Goal: Task Accomplishment & Management: Complete application form

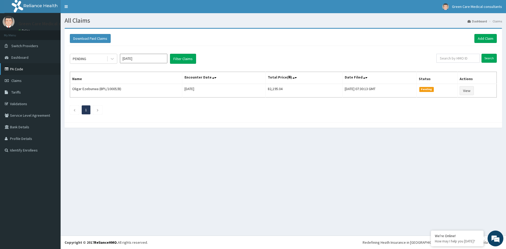
click at [19, 68] on link "PA Code" at bounding box center [30, 69] width 61 height 12
click at [483, 39] on link "Add Claim" at bounding box center [485, 38] width 22 height 9
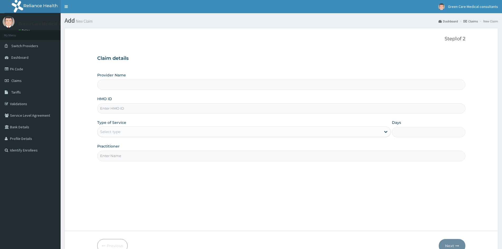
click at [139, 110] on input "HMO ID" at bounding box center [281, 108] width 368 height 10
click at [17, 79] on span "Claims" at bounding box center [16, 80] width 10 height 5
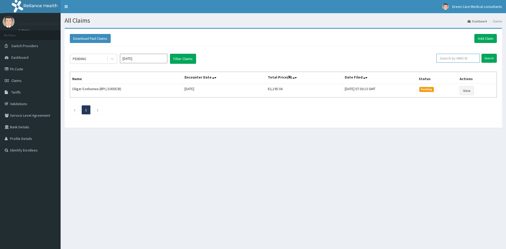
click at [465, 57] on input "text" at bounding box center [457, 58] width 43 height 9
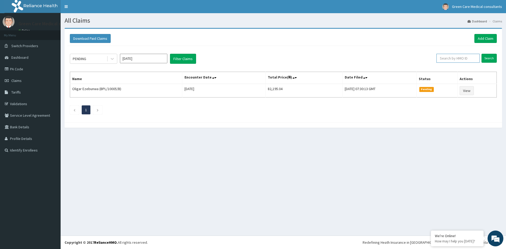
paste input "HII/10177/A"
click at [490, 57] on input "Search" at bounding box center [489, 58] width 15 height 9
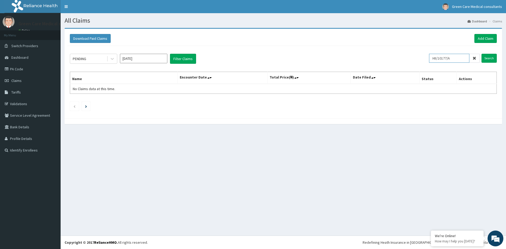
click at [440, 58] on input "HII/10177/A" at bounding box center [449, 58] width 40 height 9
type input "HII/10177/A"
click at [488, 58] on input "Search" at bounding box center [489, 58] width 15 height 9
click at [18, 69] on link "PA Code" at bounding box center [30, 69] width 61 height 12
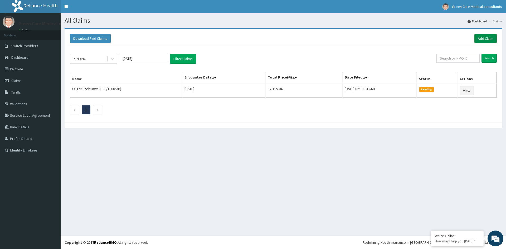
click at [489, 38] on link "Add Claim" at bounding box center [485, 38] width 22 height 9
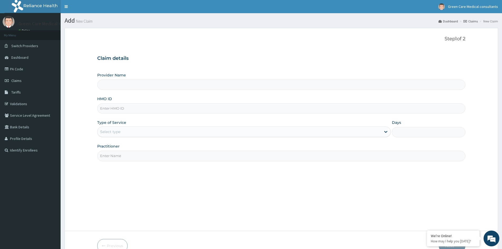
click at [136, 111] on input "HMO ID" at bounding box center [281, 108] width 368 height 10
type input "HII"
type input "Green Care Medical Consultants"
type input "HII/10177/A"
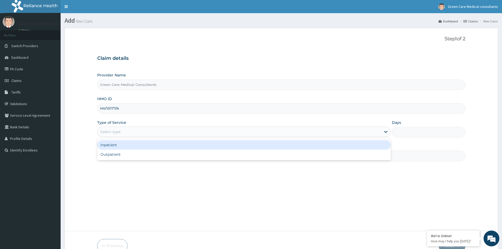
drag, startPoint x: 154, startPoint y: 133, endPoint x: 122, endPoint y: 143, distance: 33.5
click at [153, 133] on div "Select type" at bounding box center [240, 132] width 284 height 8
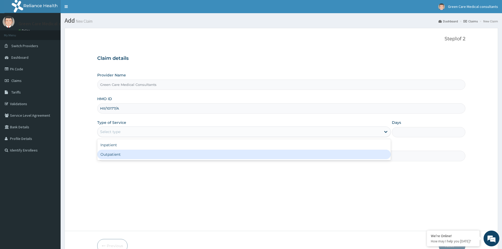
click at [110, 152] on div "Outpatient" at bounding box center [244, 154] width 294 height 9
type input "1"
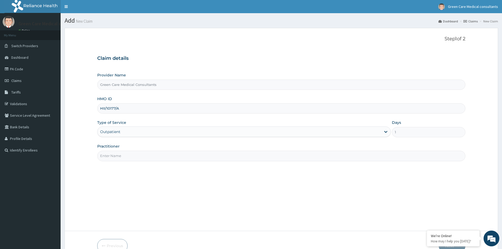
click at [116, 157] on input "Practitioner" at bounding box center [281, 156] width 368 height 10
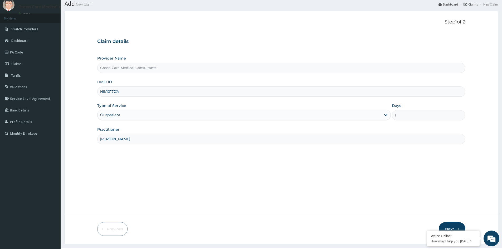
scroll to position [26, 0]
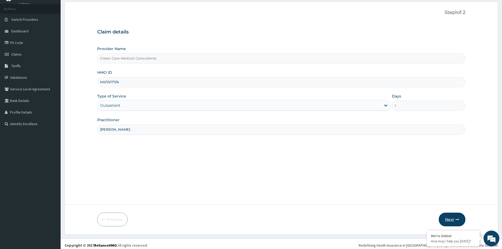
type input "DR OGBA"
click at [453, 218] on button "Next" at bounding box center [452, 220] width 27 height 14
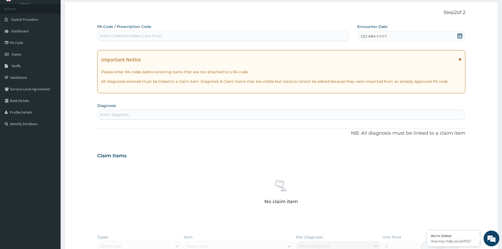
click at [190, 36] on div "Enter Code(Secondary Care Only)" at bounding box center [223, 36] width 251 height 8
paste input "PA/E2EB5C"
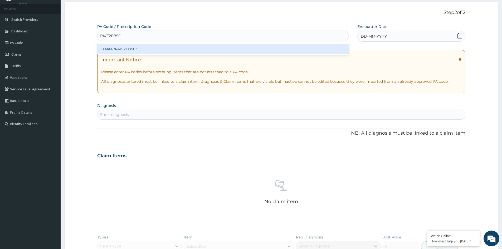
type input "PA/E2EB5C"
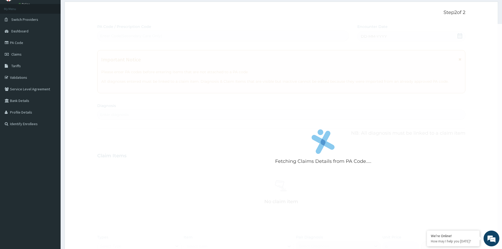
click at [222, 149] on div "Fetching Claims Details from PA Code..... PA Code / Prescription Code Enter Cod…" at bounding box center [281, 158] width 368 height 268
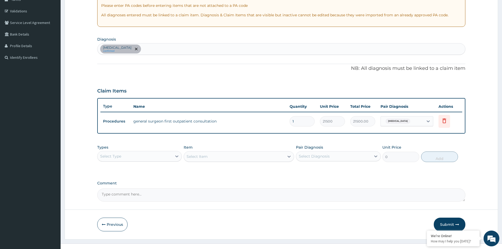
scroll to position [101, 0]
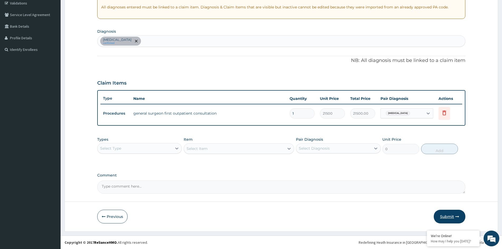
click at [446, 215] on button "Submit" at bounding box center [450, 217] width 32 height 14
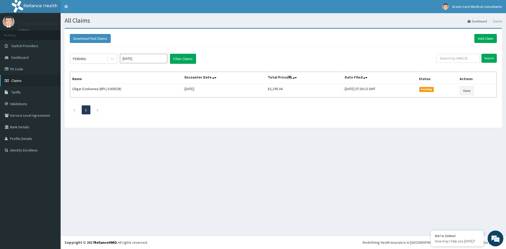
click at [17, 80] on span "Claims" at bounding box center [16, 80] width 10 height 5
click at [19, 80] on span "Claims" at bounding box center [16, 80] width 10 height 5
click at [445, 59] on input "text" at bounding box center [457, 58] width 43 height 9
type input "HII/10177/A"
click at [490, 58] on input "Search" at bounding box center [489, 58] width 15 height 9
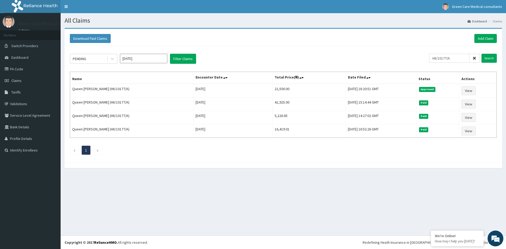
click at [264, 162] on div "Download Paid Claims Add Claim × Note you can only download claims within a max…" at bounding box center [284, 96] width 438 height 134
